Goal: Task Accomplishment & Management: Use online tool/utility

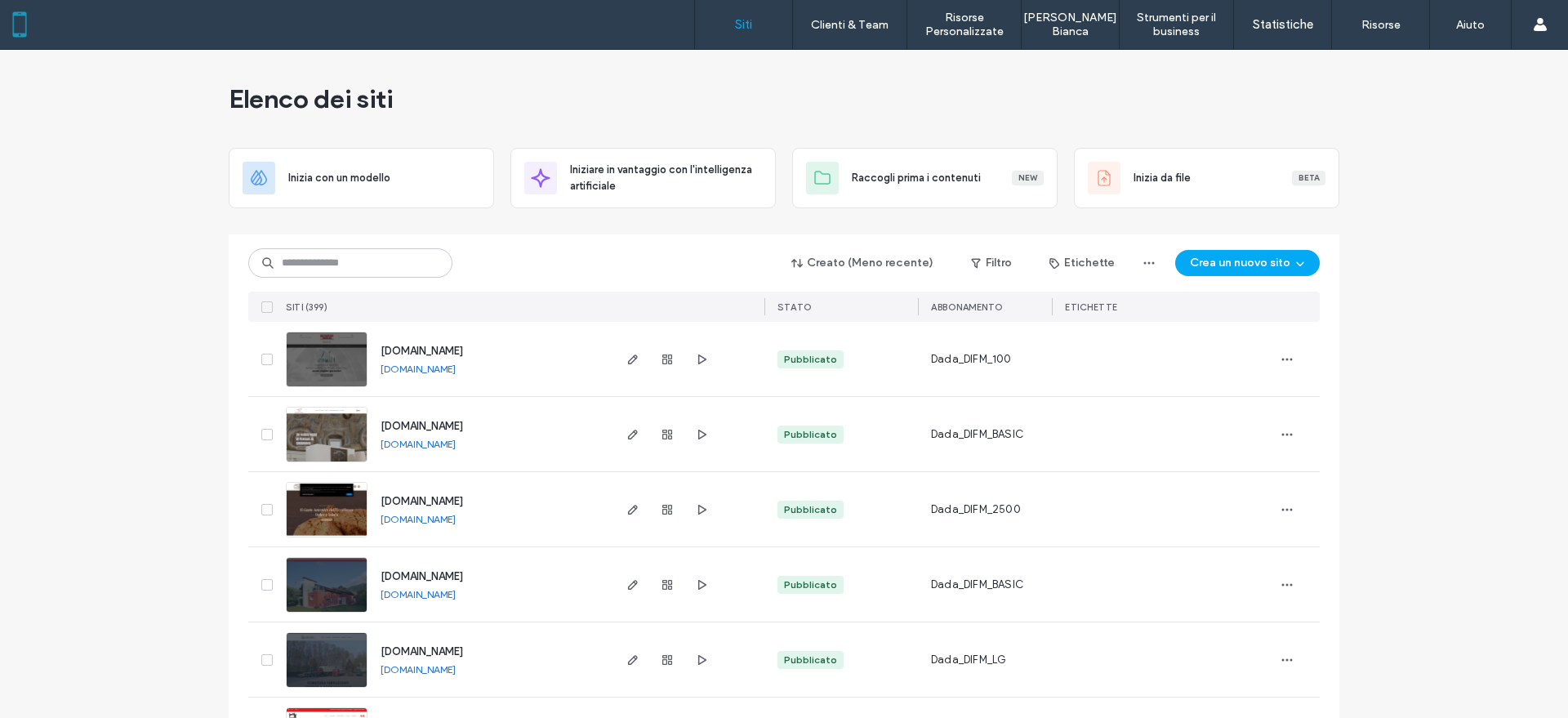
click at [313, 277] on div "Creato (Meno recente) Filtro Etichette Crea un nuovo sito" at bounding box center [784, 263] width 1072 height 31
click at [313, 265] on input at bounding box center [350, 263] width 204 height 29
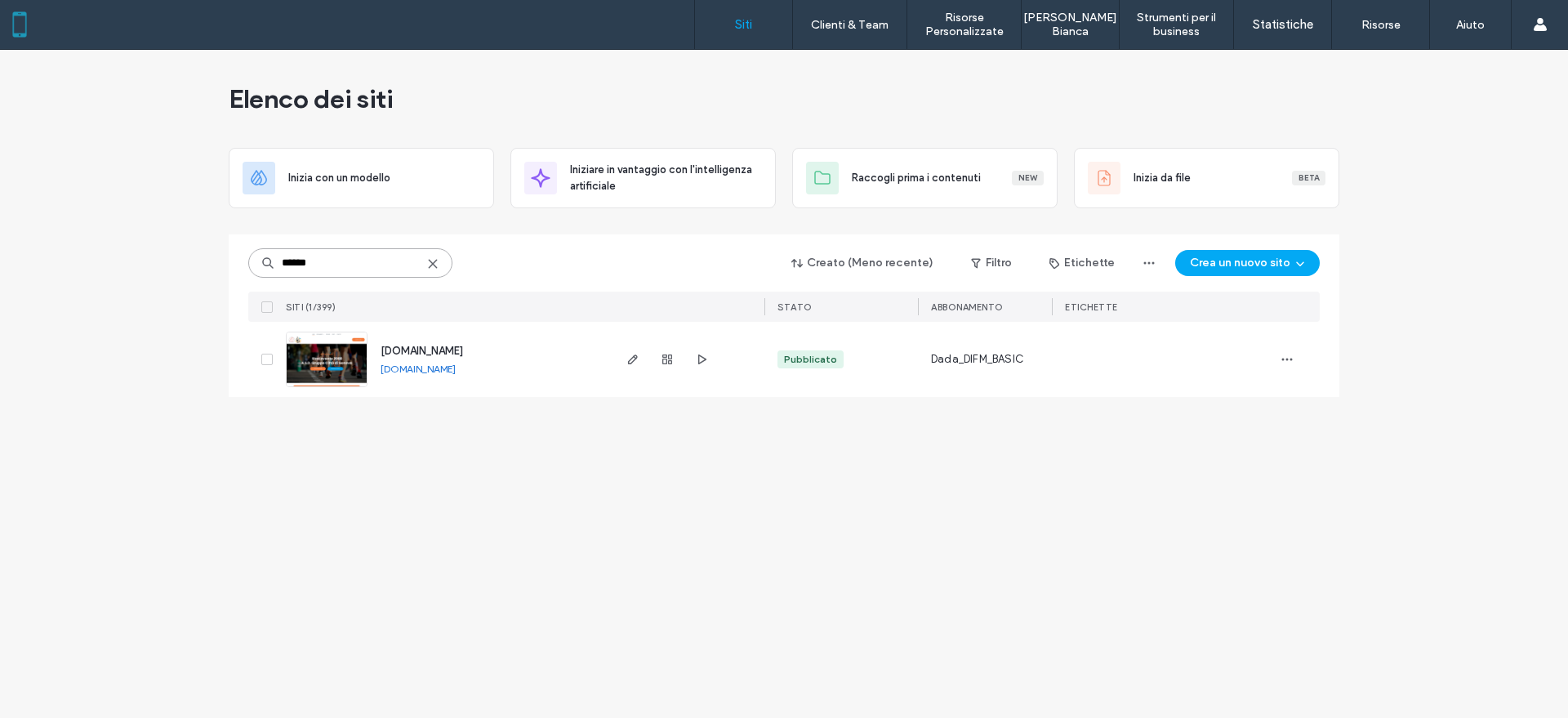
type input "******"
click at [423, 370] on link "[DOMAIN_NAME]" at bounding box center [418, 368] width 75 height 13
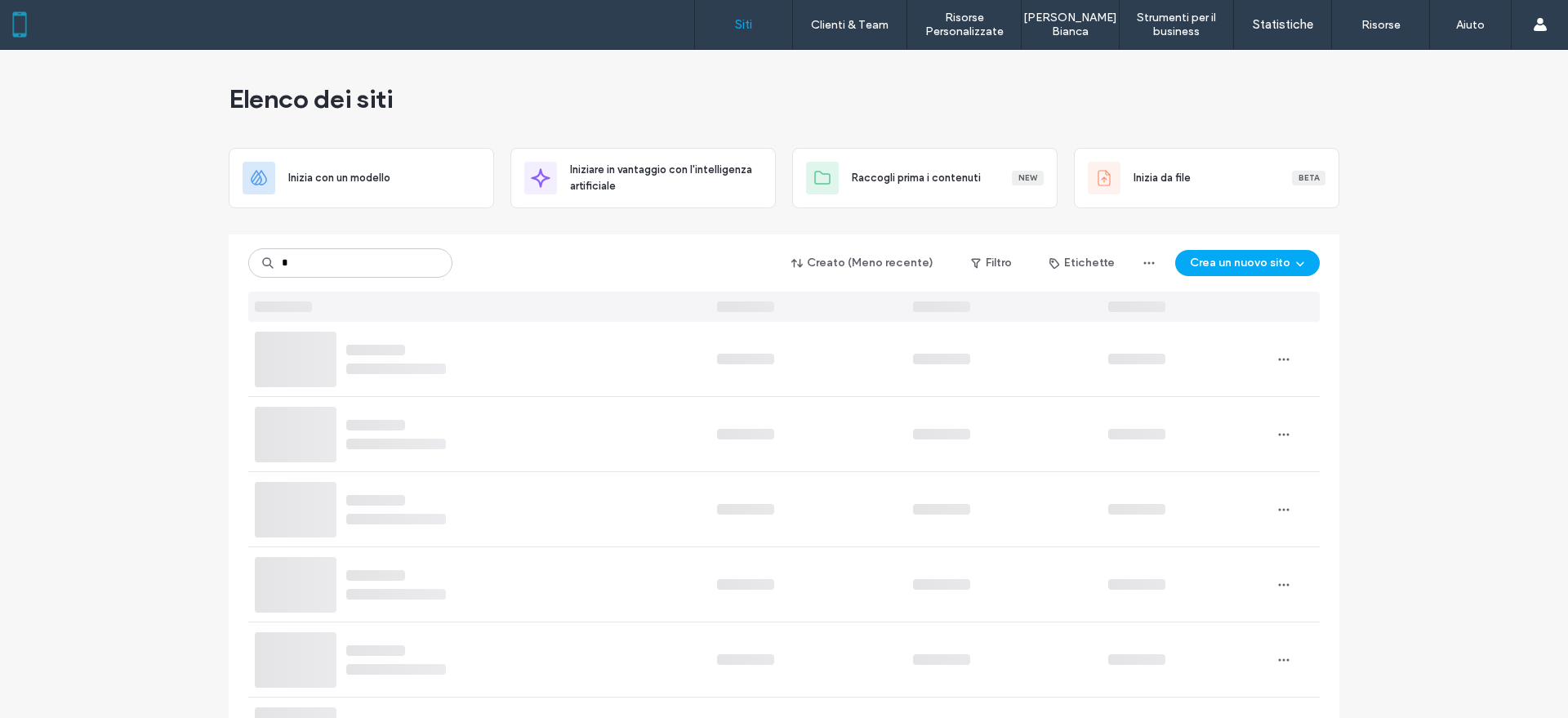
type input "*"
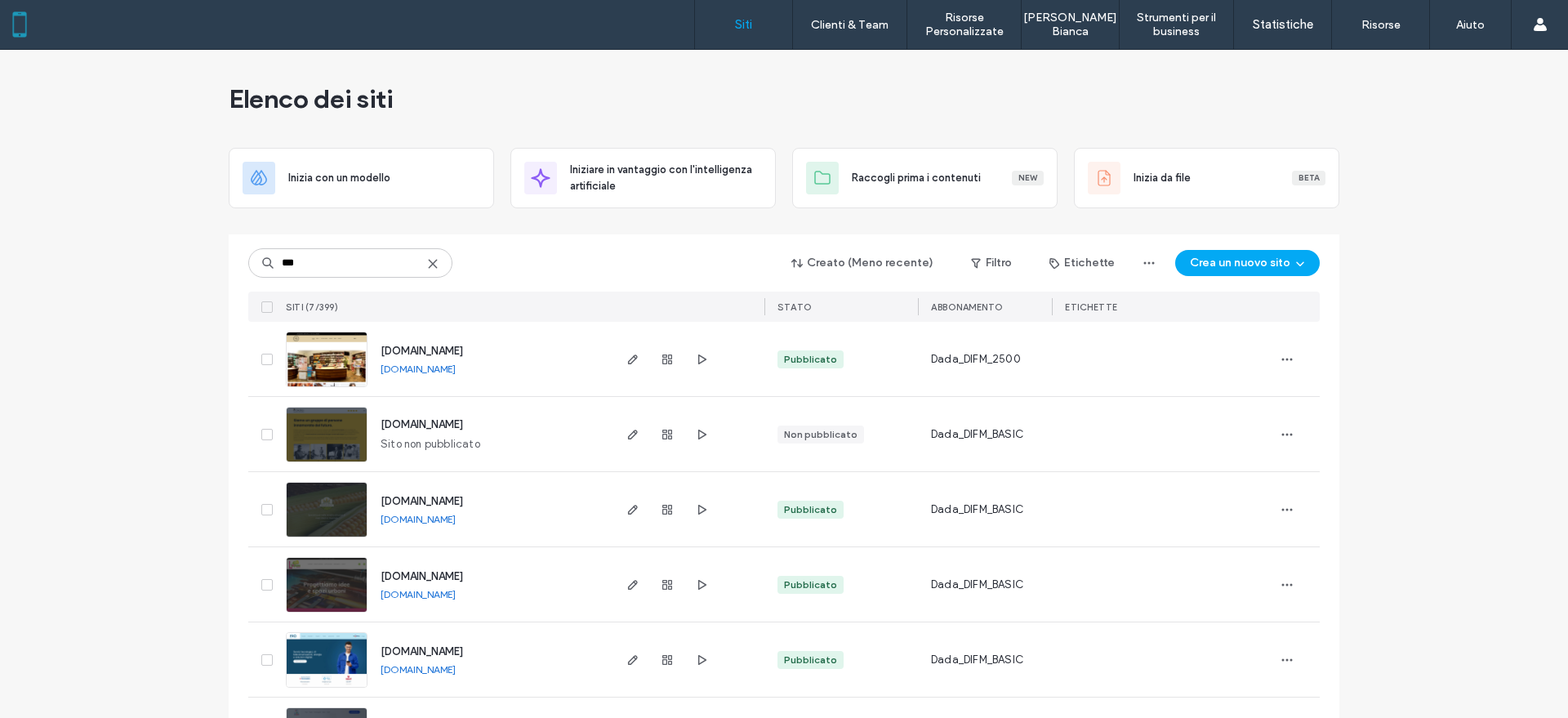
scroll to position [103, 0]
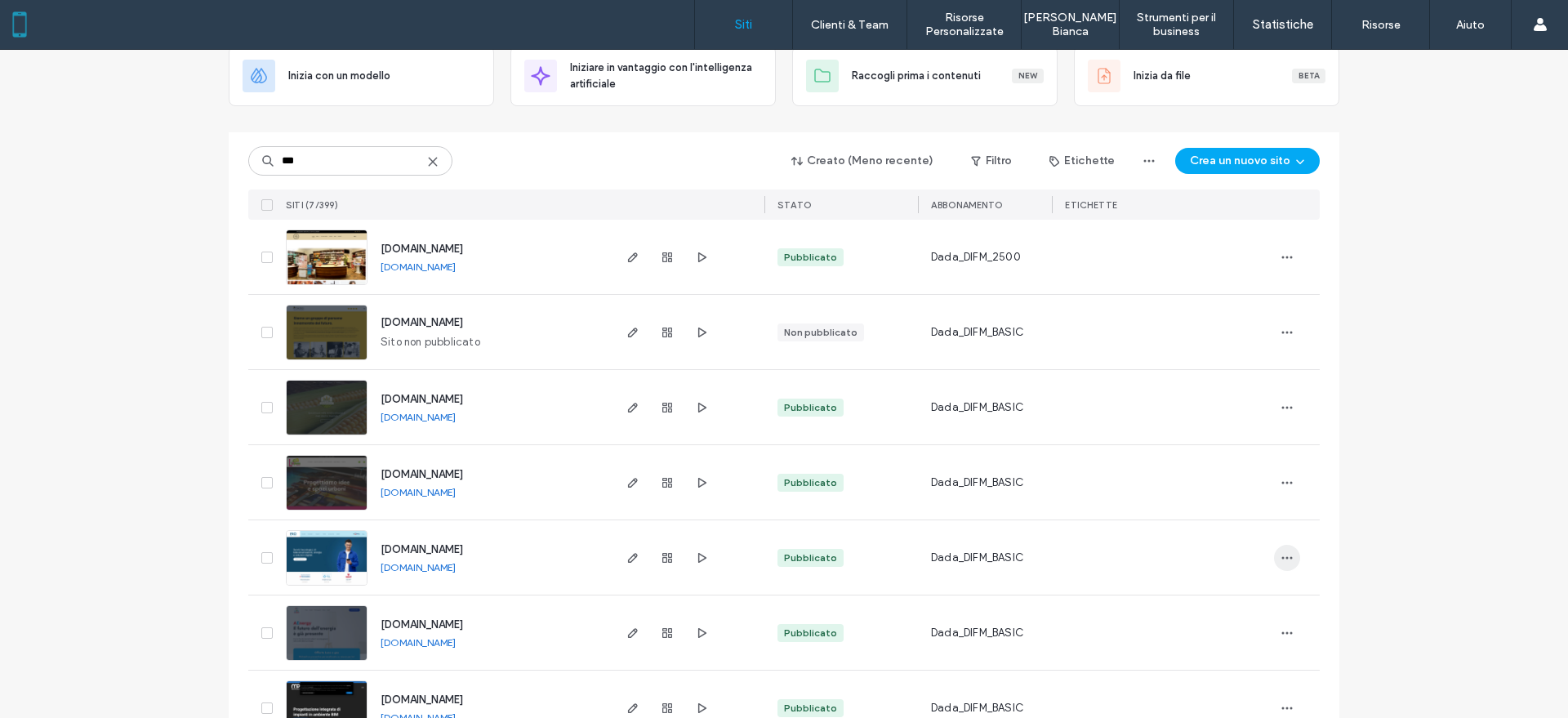
type input "***"
click at [1280, 564] on span "button" at bounding box center [1287, 558] width 26 height 26
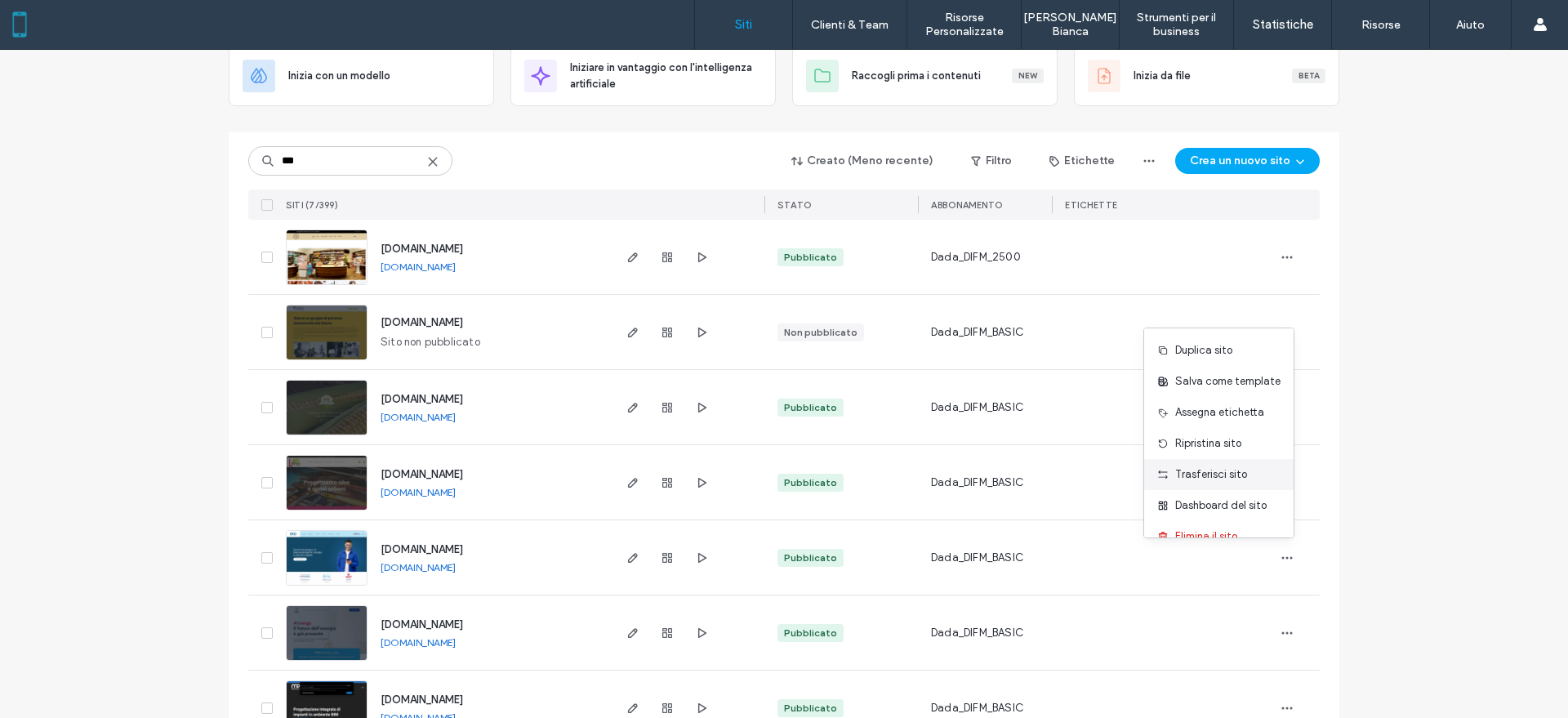
click at [1225, 474] on span "Trasferisci sito" at bounding box center [1211, 474] width 72 height 17
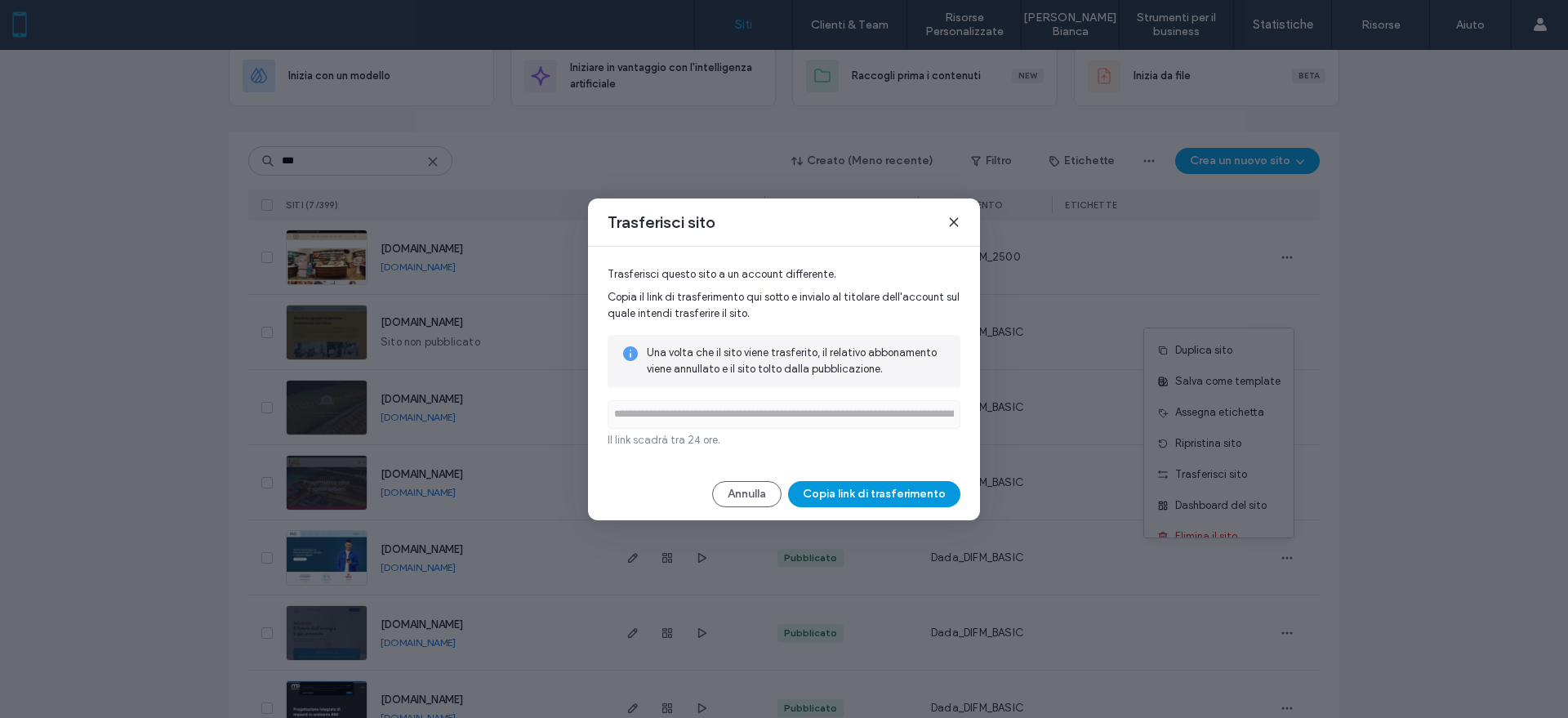
click at [914, 496] on button "Copia link di trasferimento" at bounding box center [874, 493] width 172 height 26
click at [956, 220] on icon at bounding box center [954, 222] width 13 height 13
